Goal: Task Accomplishment & Management: Manage account settings

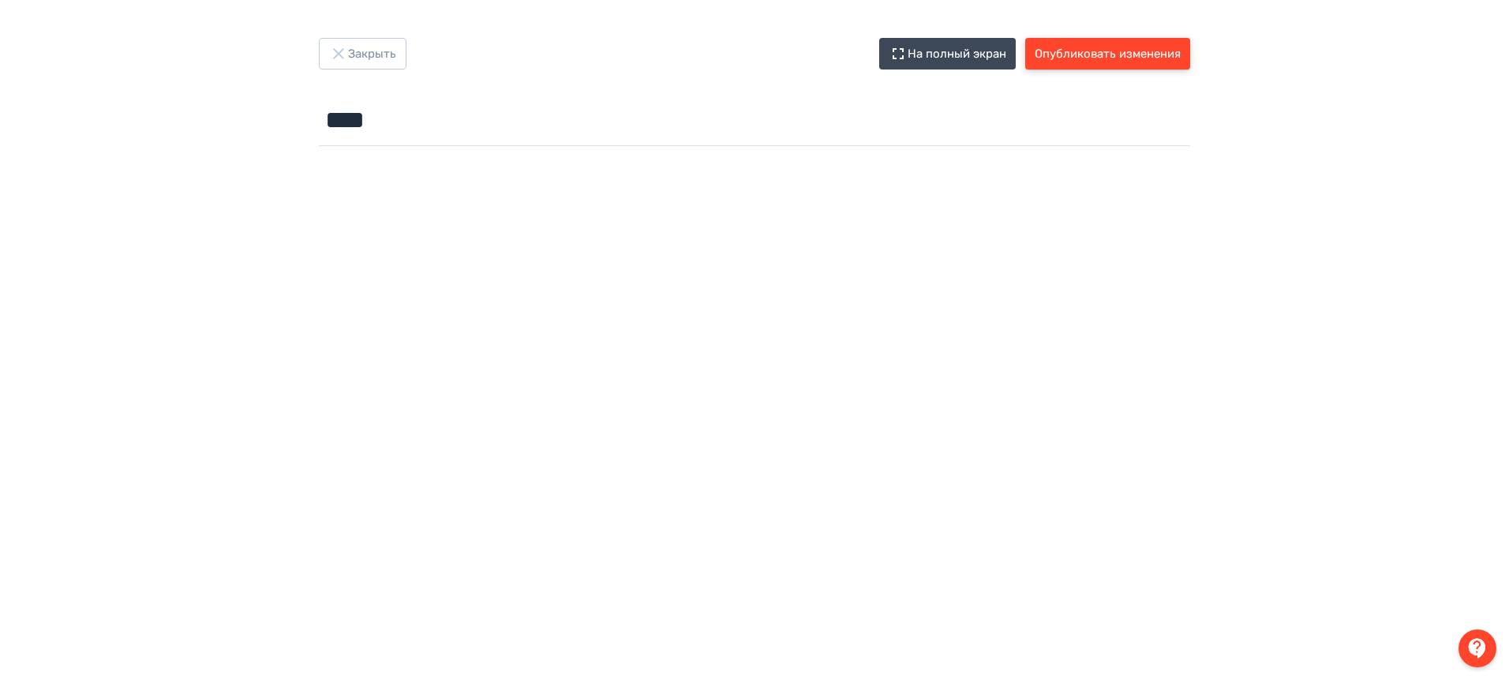
click at [1132, 42] on button "Опубликовать изменения" at bounding box center [1107, 54] width 165 height 32
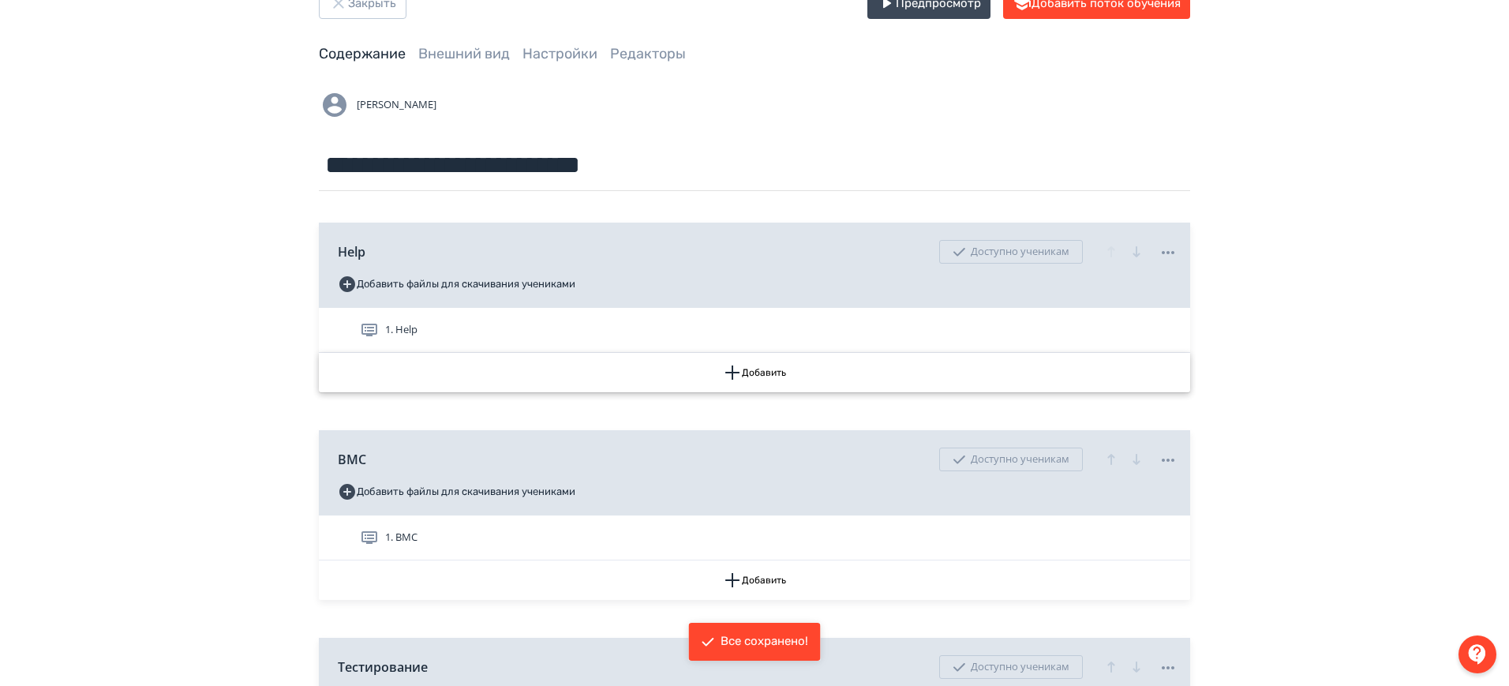
scroll to position [99, 0]
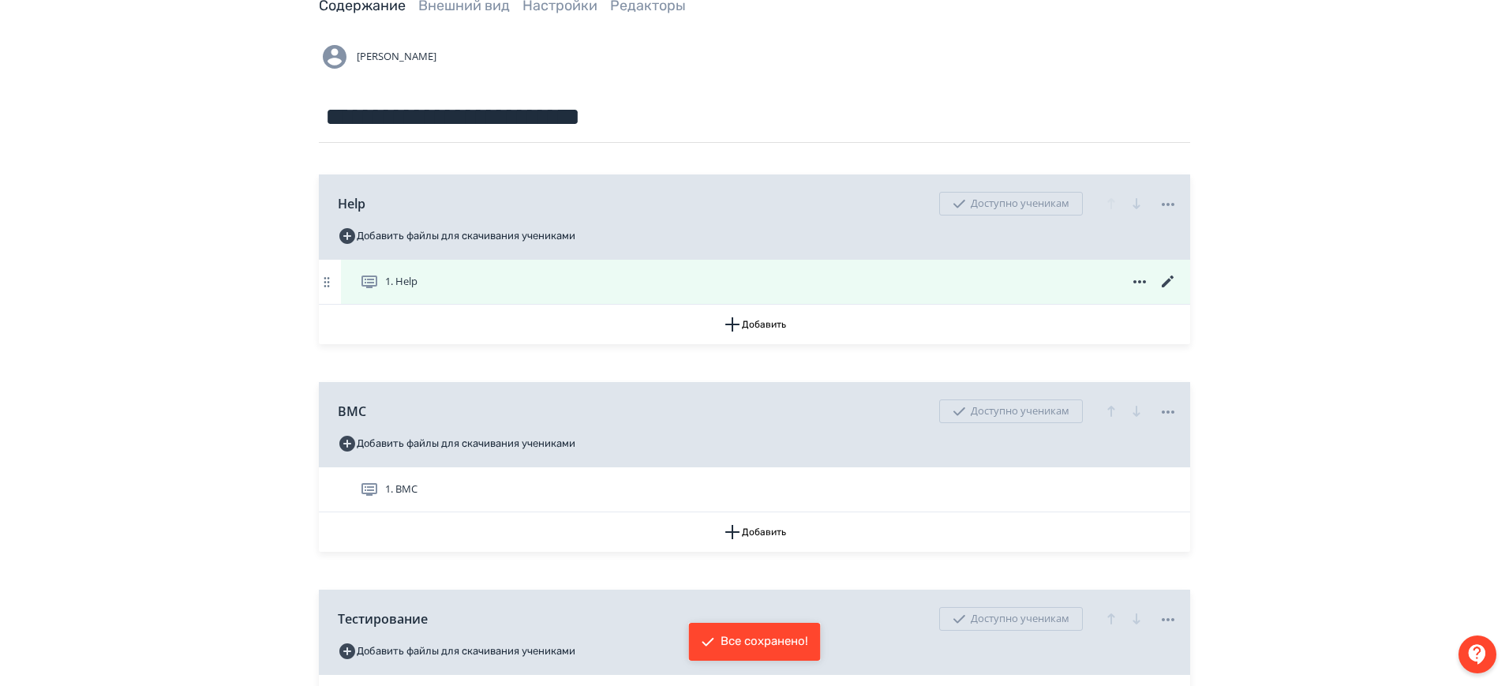
click at [1178, 280] on div "1. Help" at bounding box center [765, 282] width 849 height 44
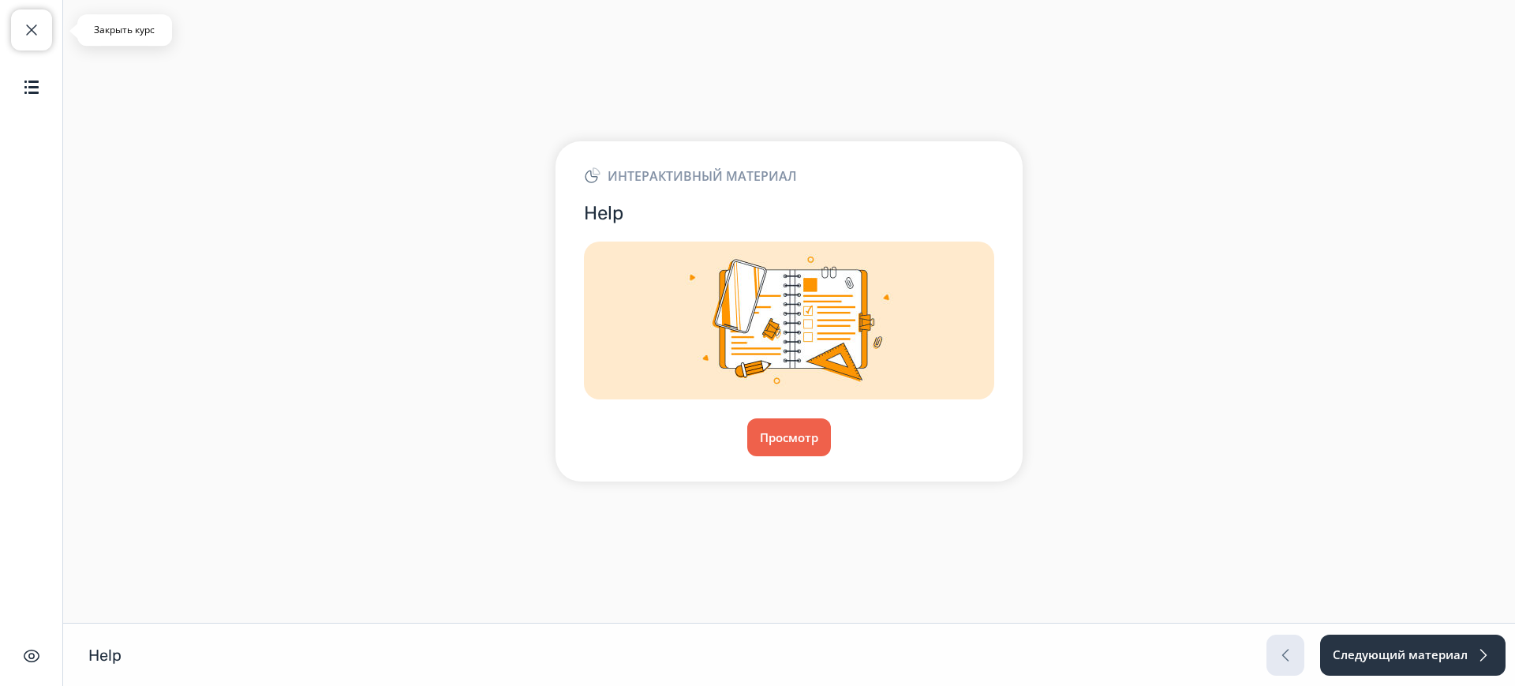
click at [43, 30] on button "Закрыть курс" at bounding box center [31, 29] width 41 height 41
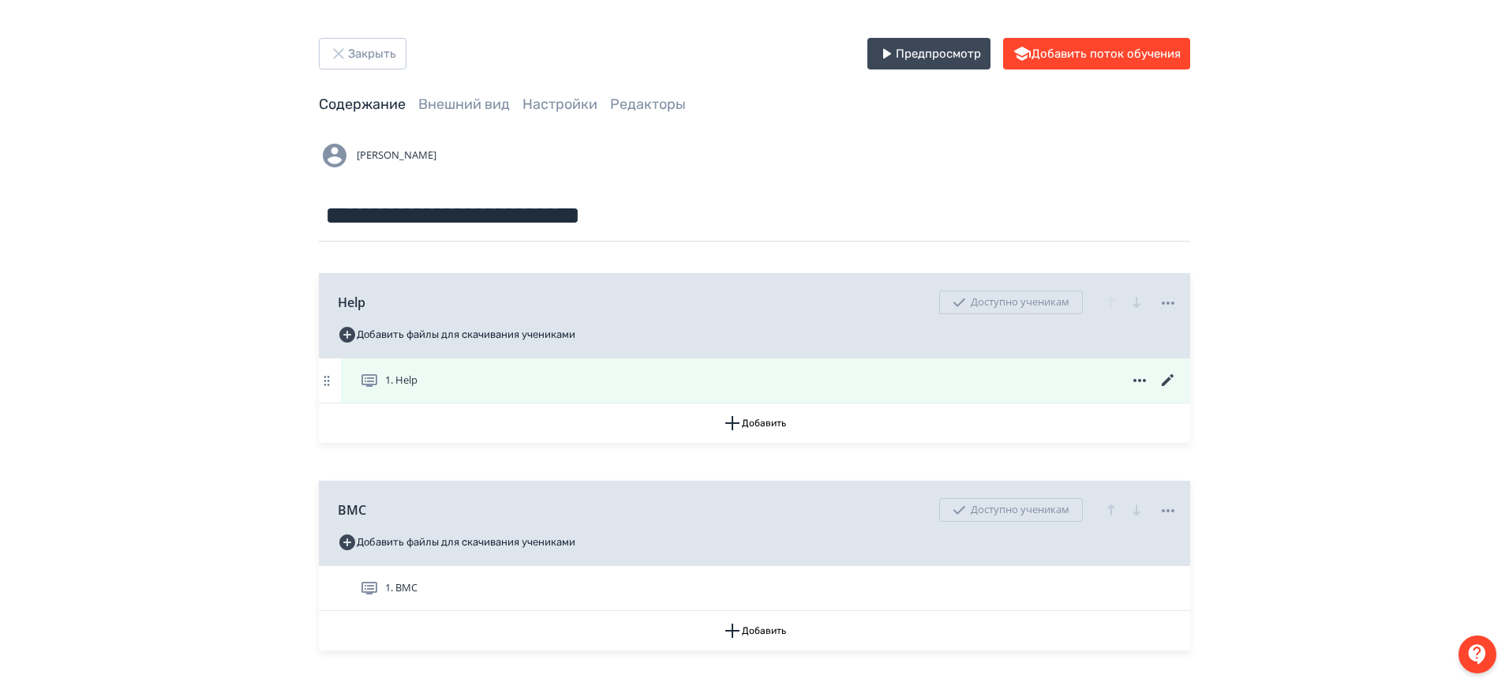
click at [1168, 378] on icon at bounding box center [1168, 380] width 12 height 12
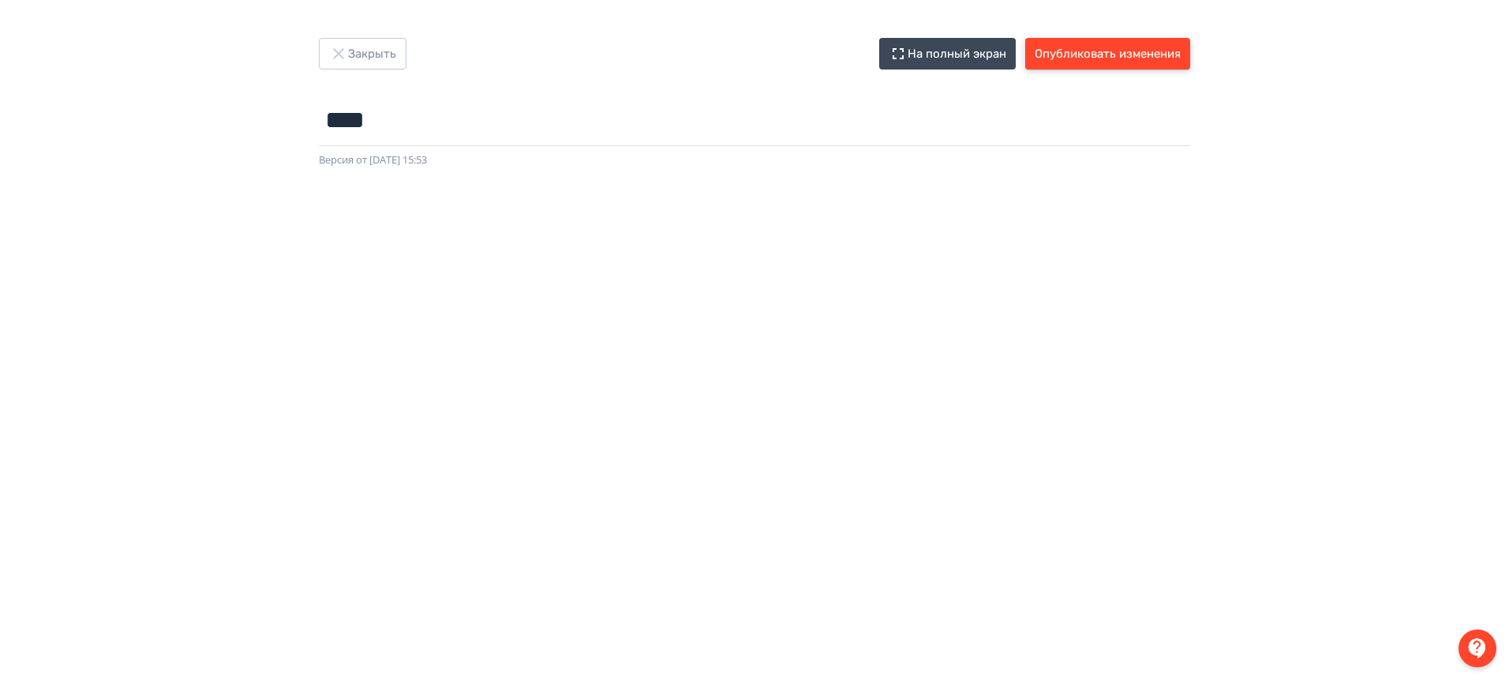
click at [1099, 62] on button "Опубликовать изменения" at bounding box center [1107, 54] width 165 height 32
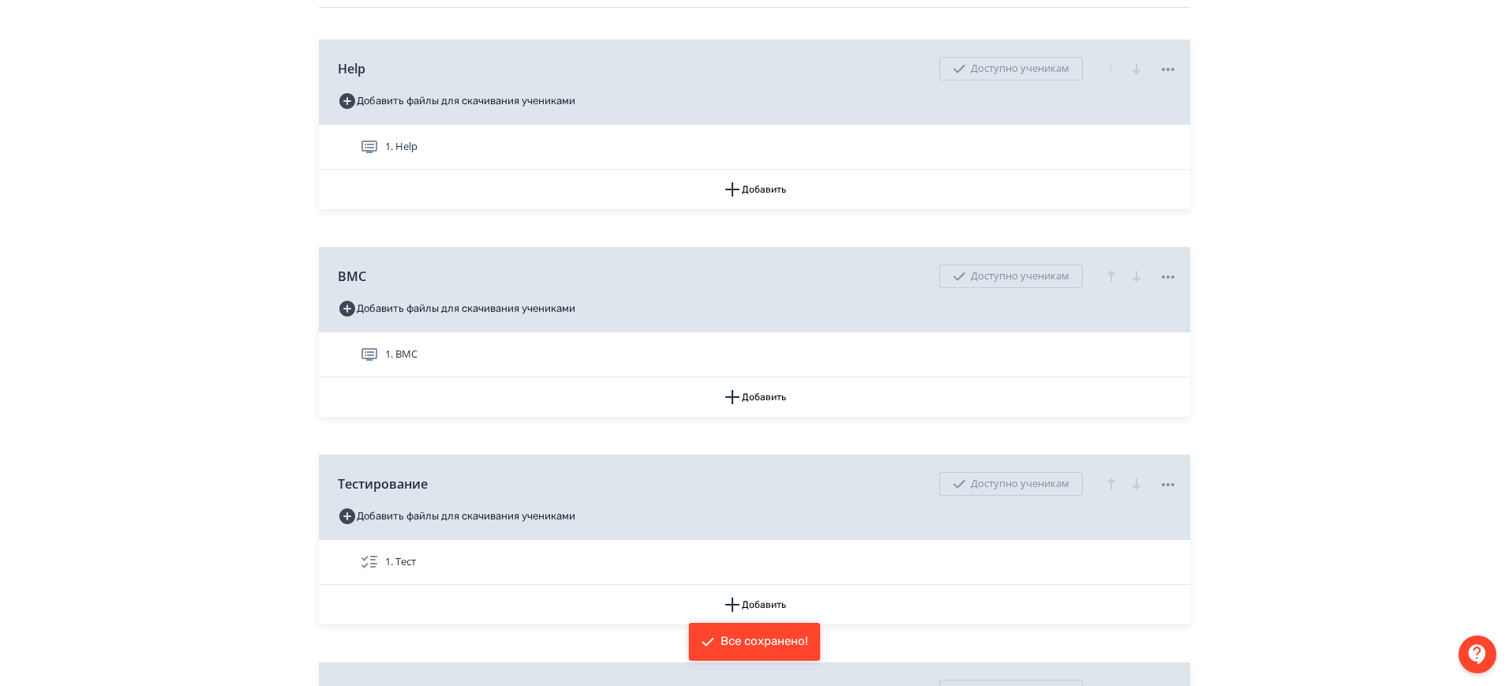
scroll to position [296, 0]
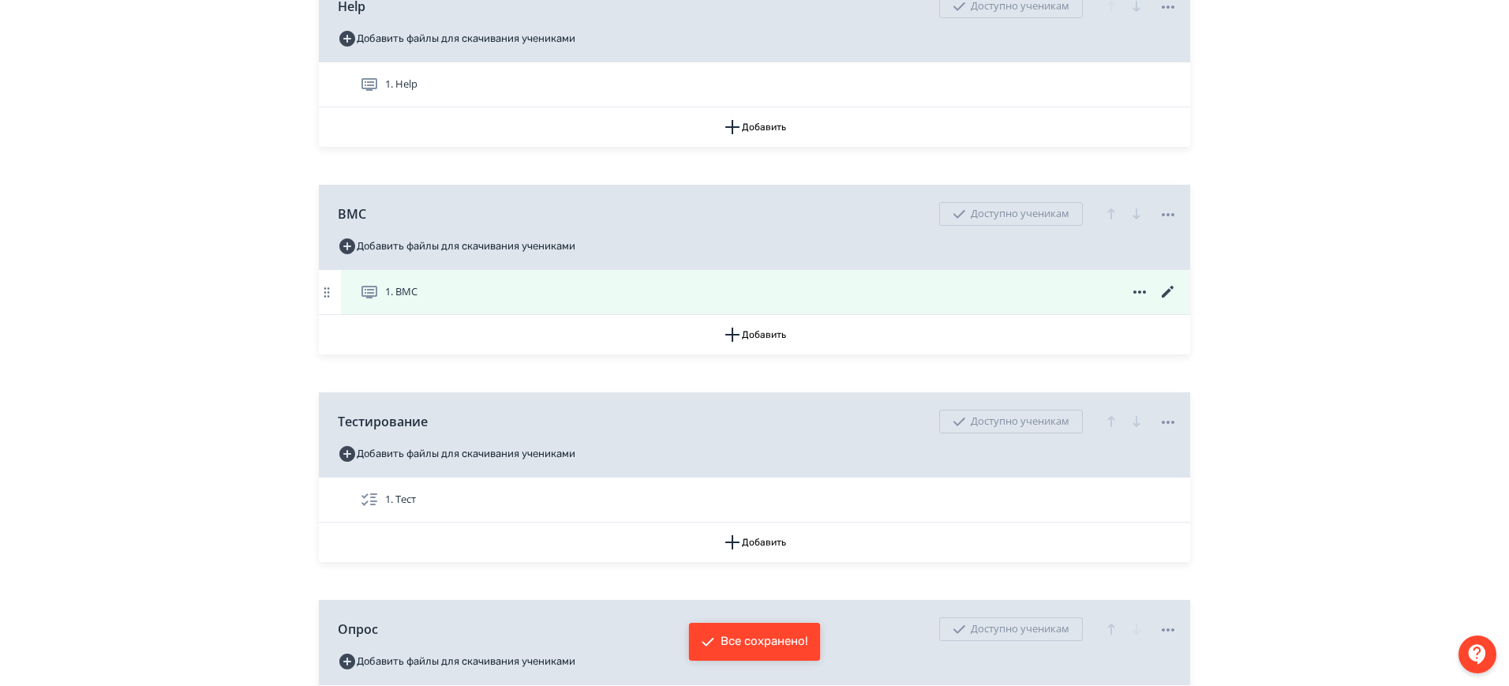
click at [1172, 288] on icon at bounding box center [1168, 292] width 12 height 12
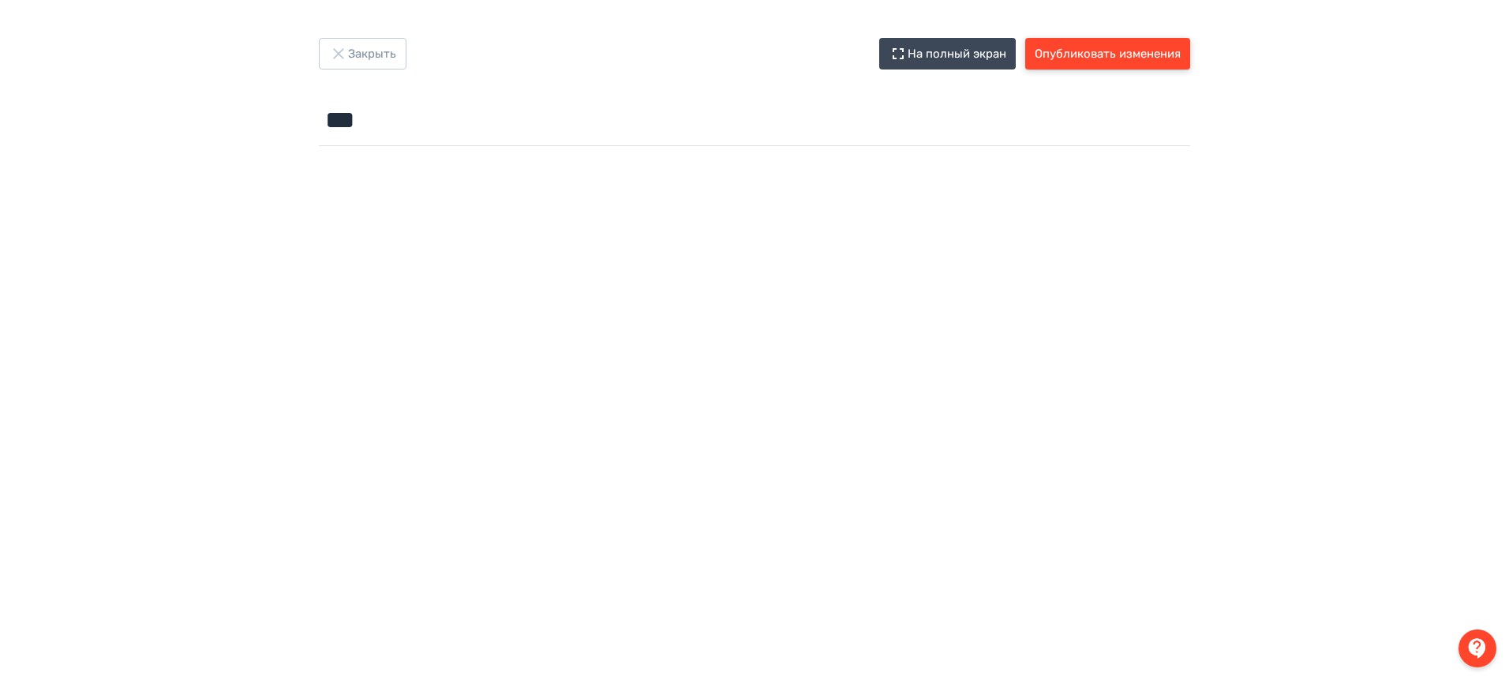
click at [1173, 51] on button "Опубликовать изменения" at bounding box center [1107, 54] width 165 height 32
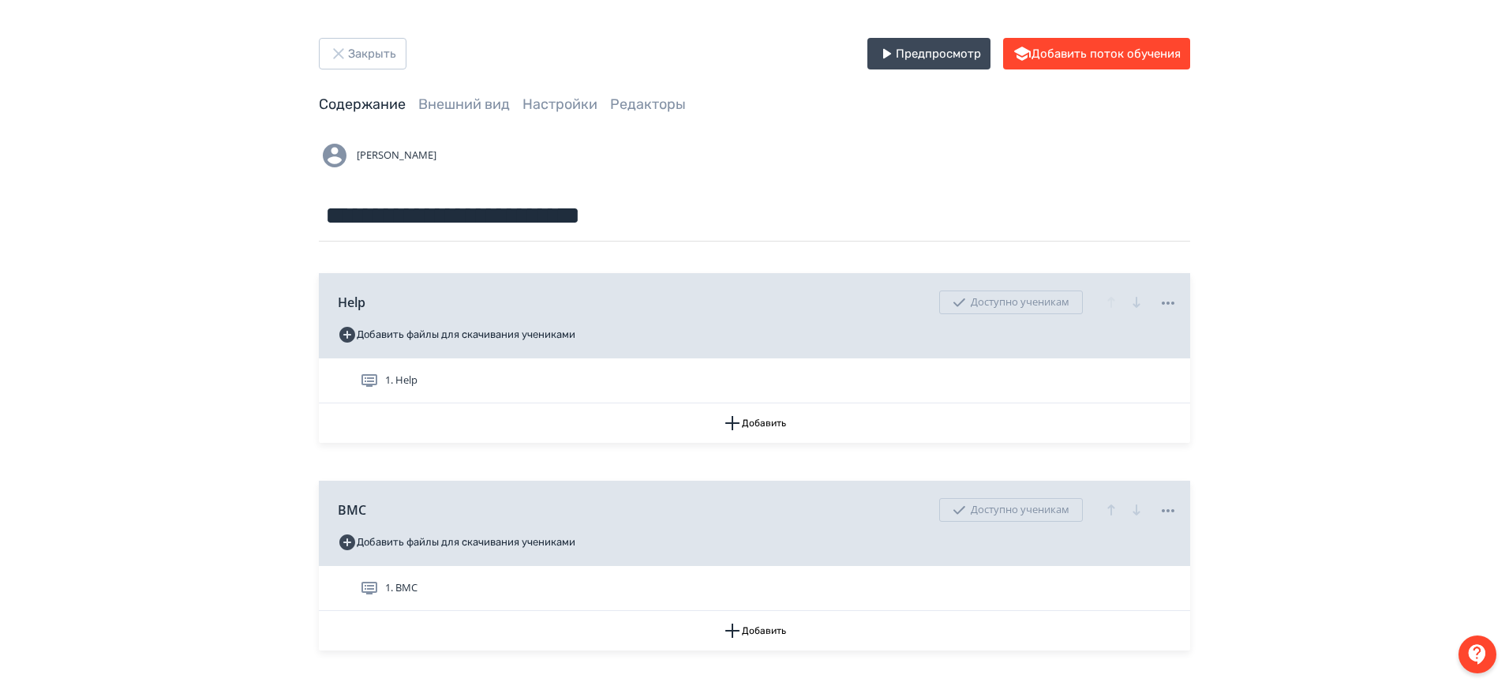
click at [1302, 212] on div "**********" at bounding box center [754, 599] width 1509 height 1198
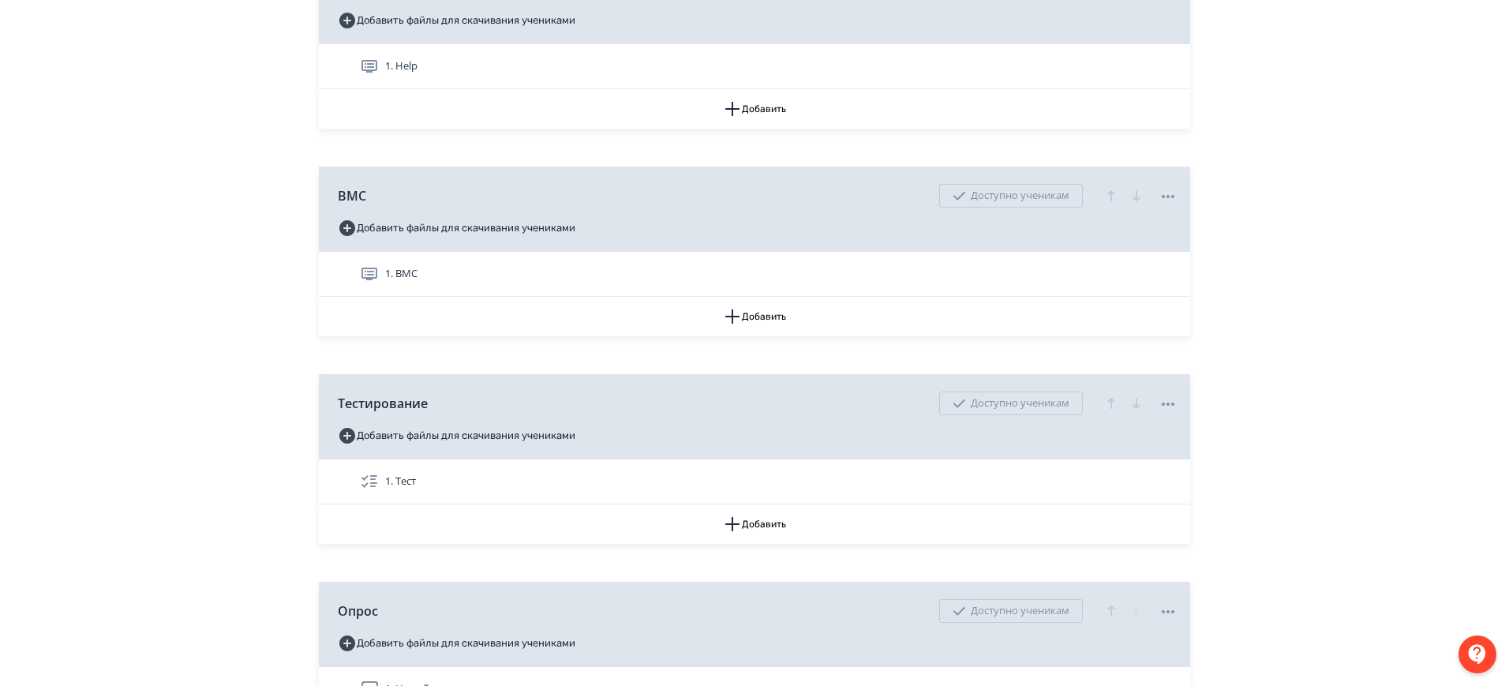
scroll to position [99, 0]
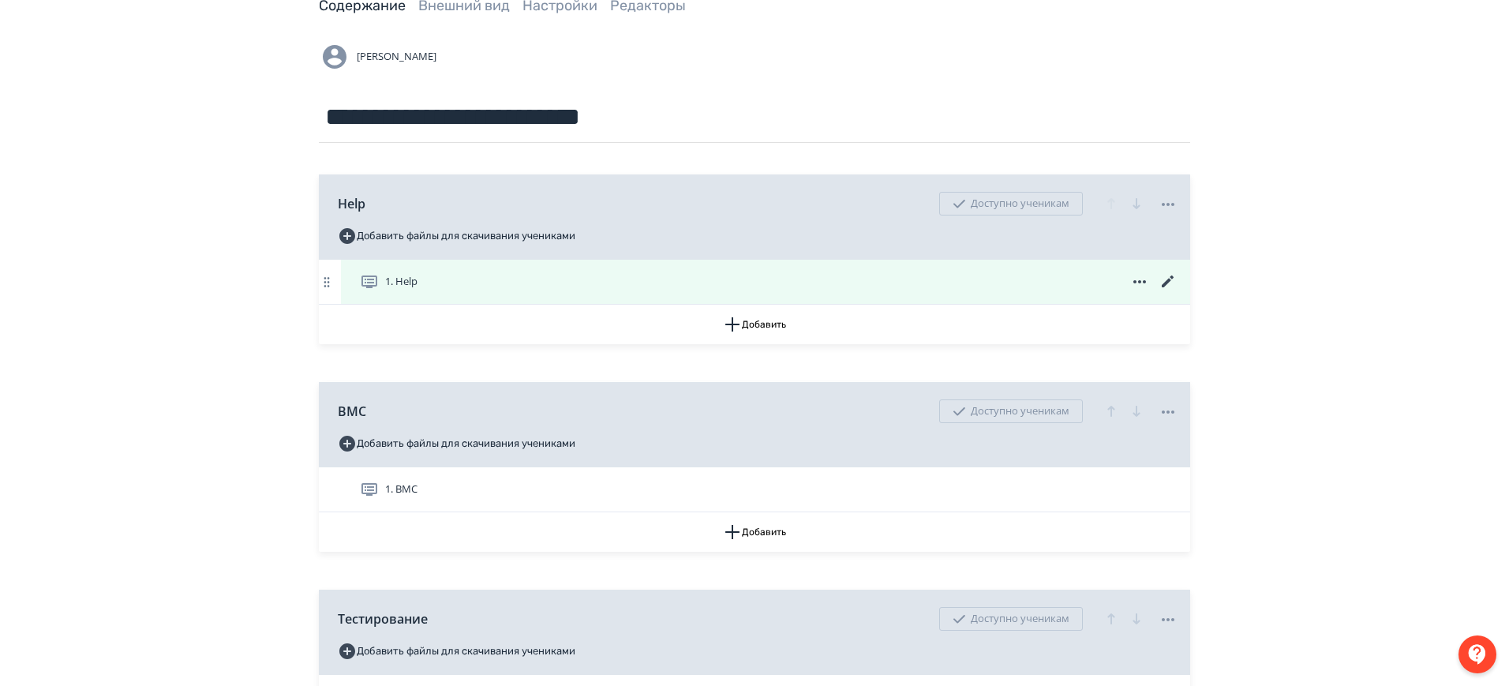
click at [1168, 279] on icon at bounding box center [1168, 281] width 12 height 12
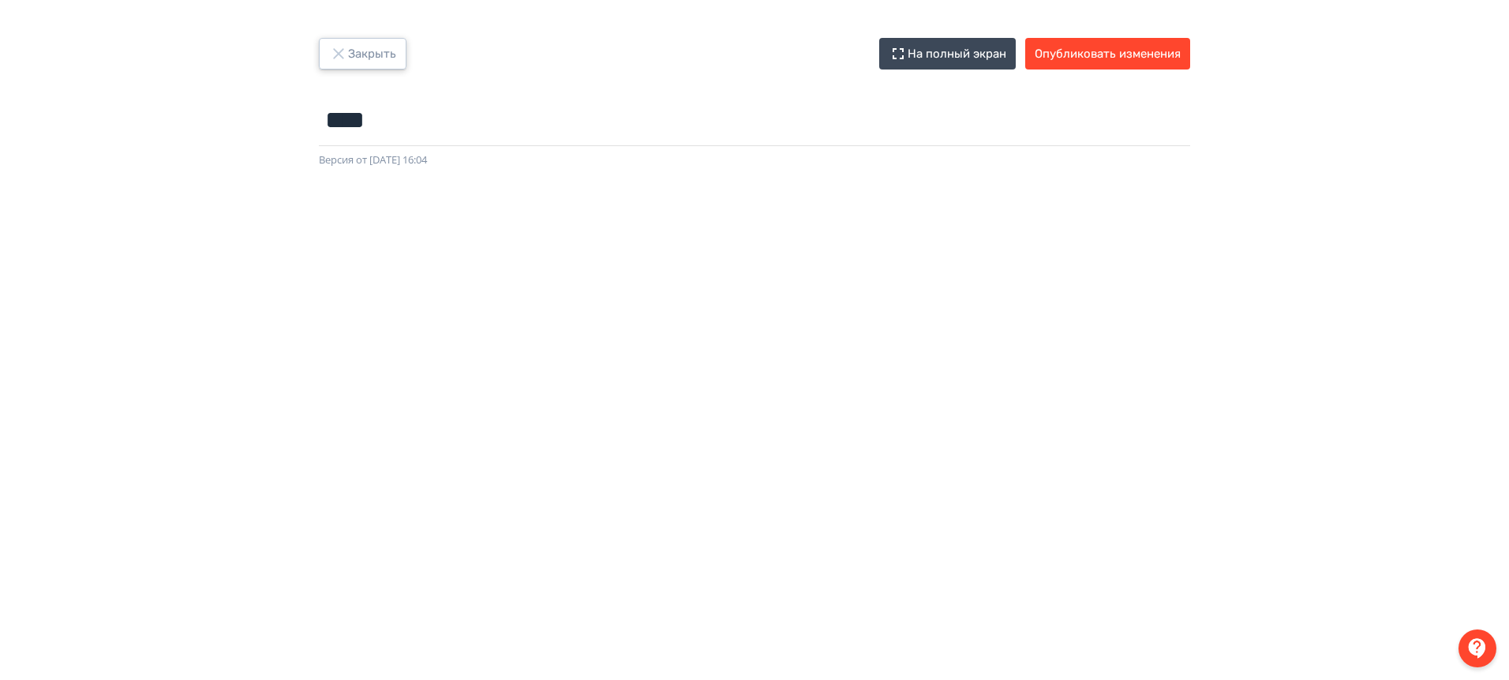
click at [399, 59] on button "Закрыть" at bounding box center [363, 54] width 88 height 32
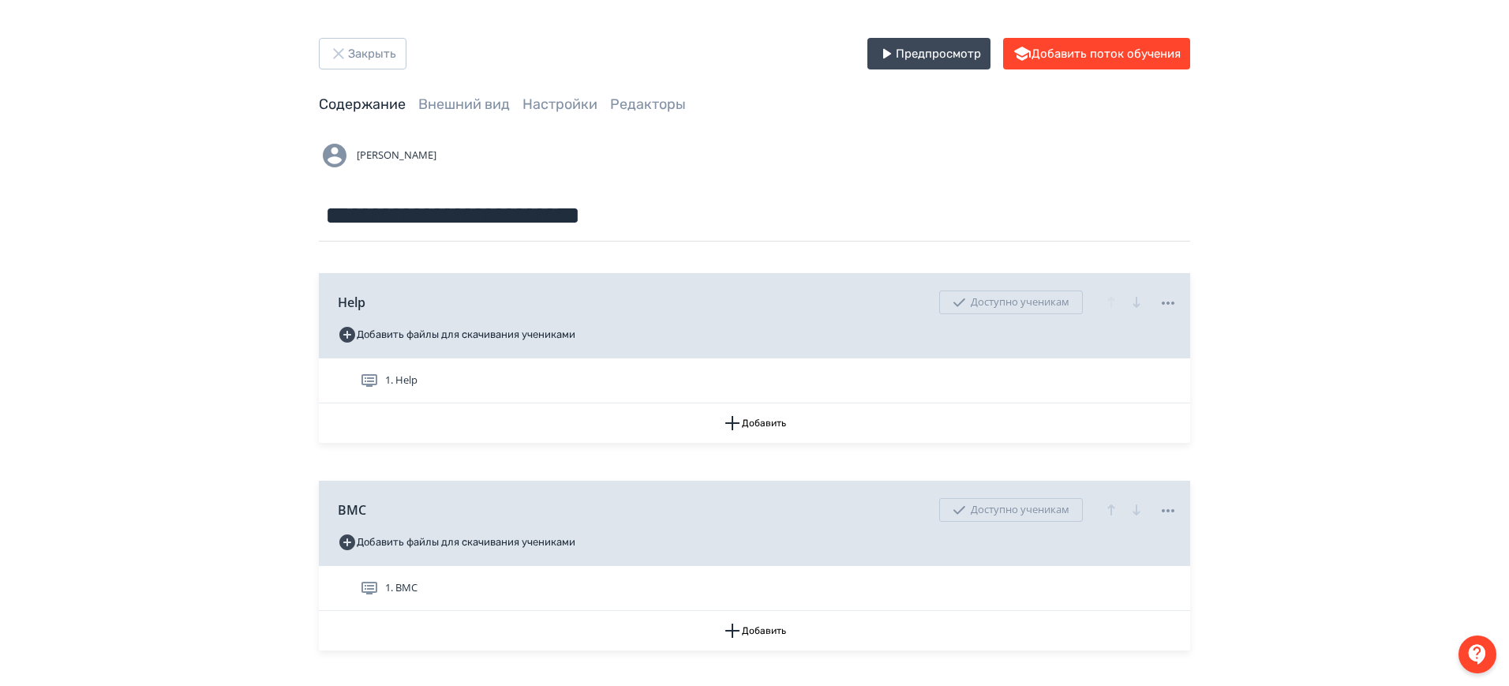
click at [1313, 250] on div "**********" at bounding box center [754, 599] width 1509 height 1198
click at [343, 40] on button "Закрыть" at bounding box center [363, 54] width 88 height 32
